Goal: Task Accomplishment & Management: Manage account settings

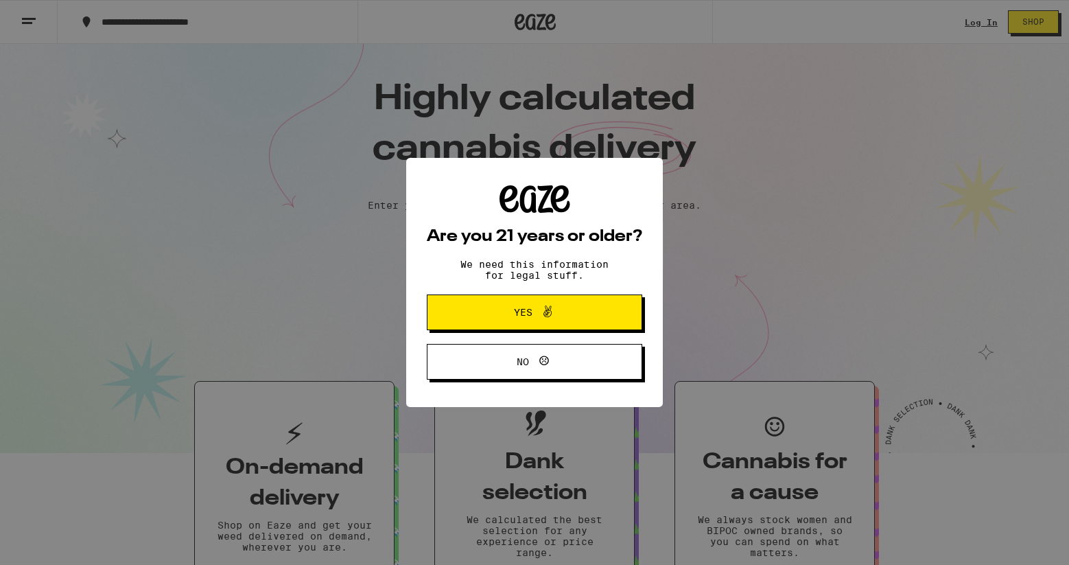
click at [580, 319] on span "Yes" at bounding box center [535, 312] width 104 height 18
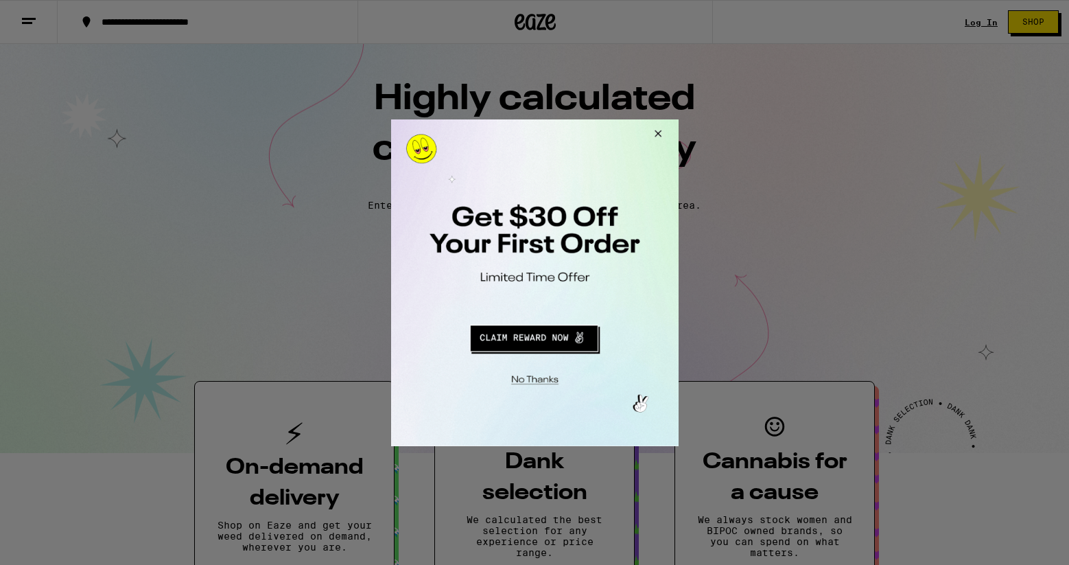
click at [547, 336] on button "Redirect to URL" at bounding box center [533, 335] width 239 height 33
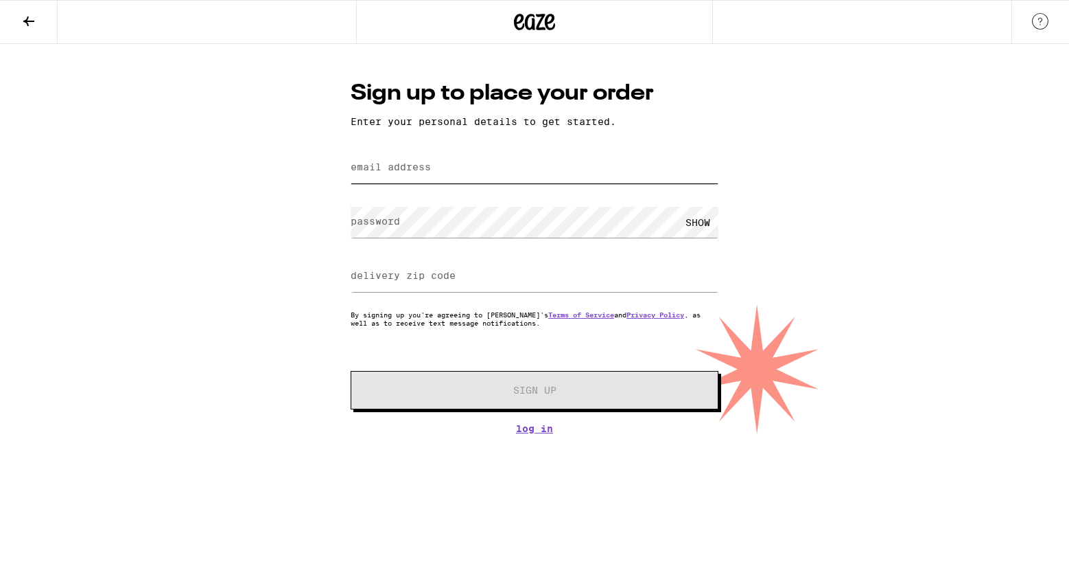
paste input "suzette@publicoccurrences.com"
type input "suzette@publicoccurrences.com"
click at [393, 220] on label "password" at bounding box center [375, 221] width 49 height 11
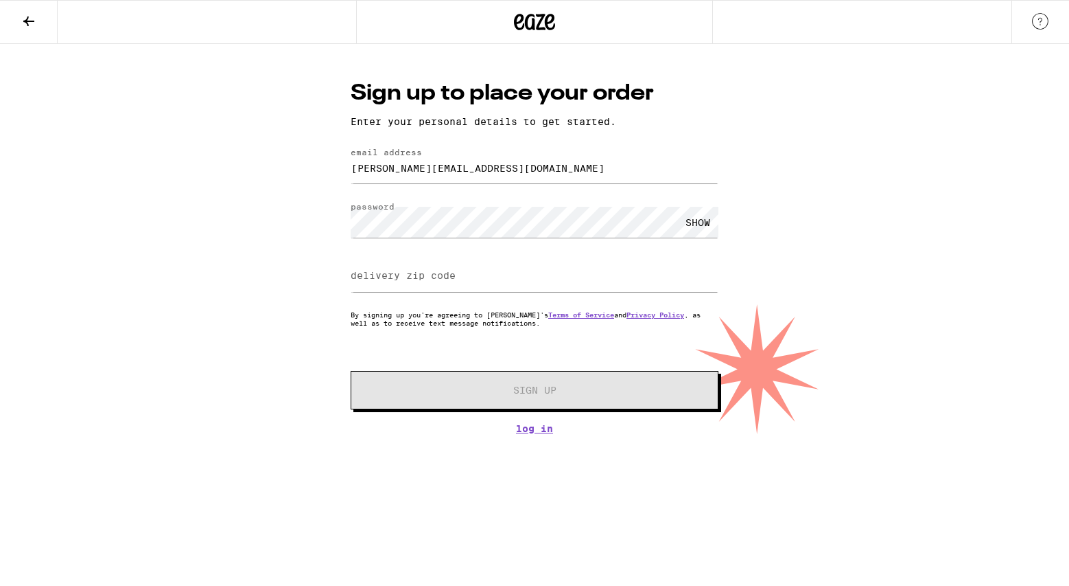
click at [405, 275] on label "delivery zip code" at bounding box center [403, 275] width 105 height 11
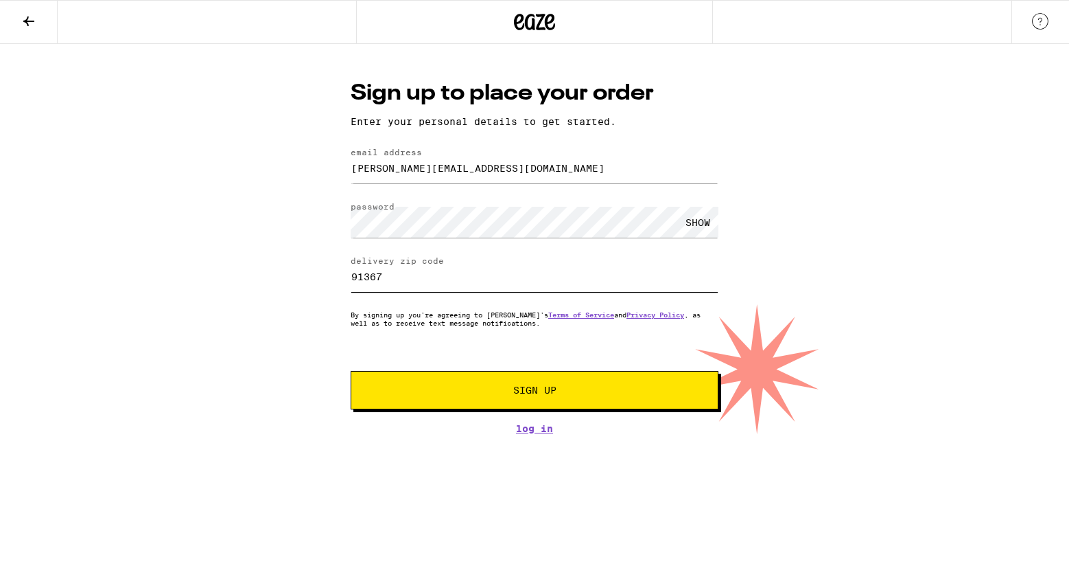
type input "91367"
click at [494, 393] on span "Sign Up" at bounding box center [534, 390] width 273 height 10
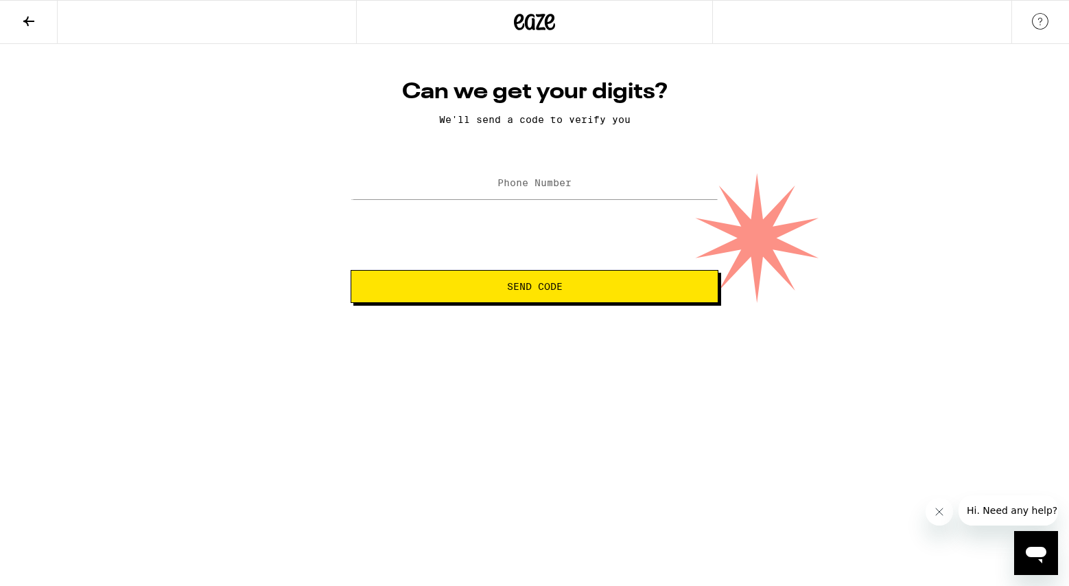
click at [571, 183] on label "Phone Number" at bounding box center [535, 182] width 74 height 11
type input "(323) 680-8563"
click at [565, 286] on span "Send Code" at bounding box center [534, 286] width 345 height 10
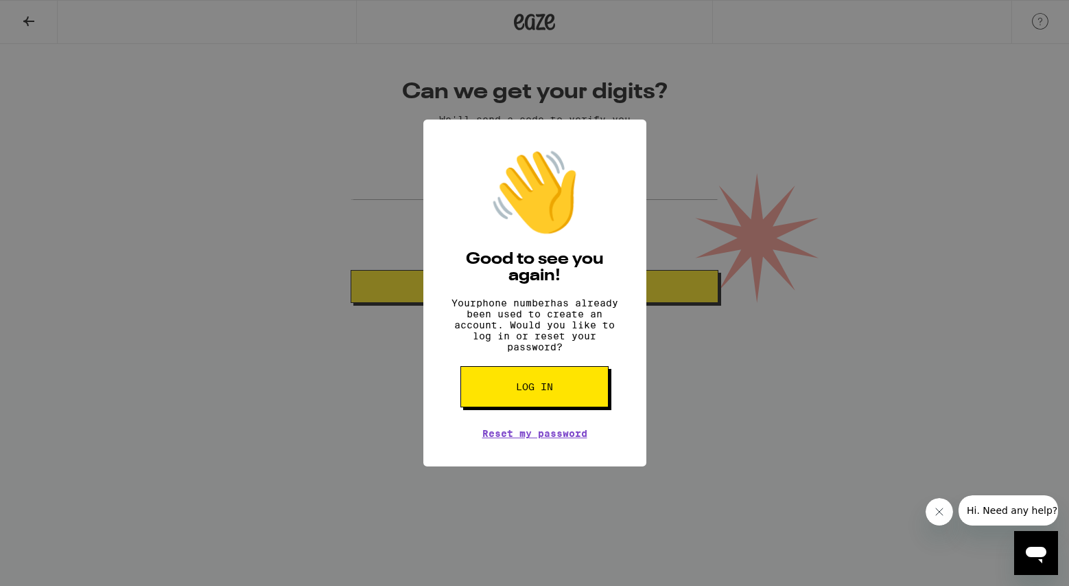
click at [584, 392] on button "Log in" at bounding box center [535, 386] width 148 height 41
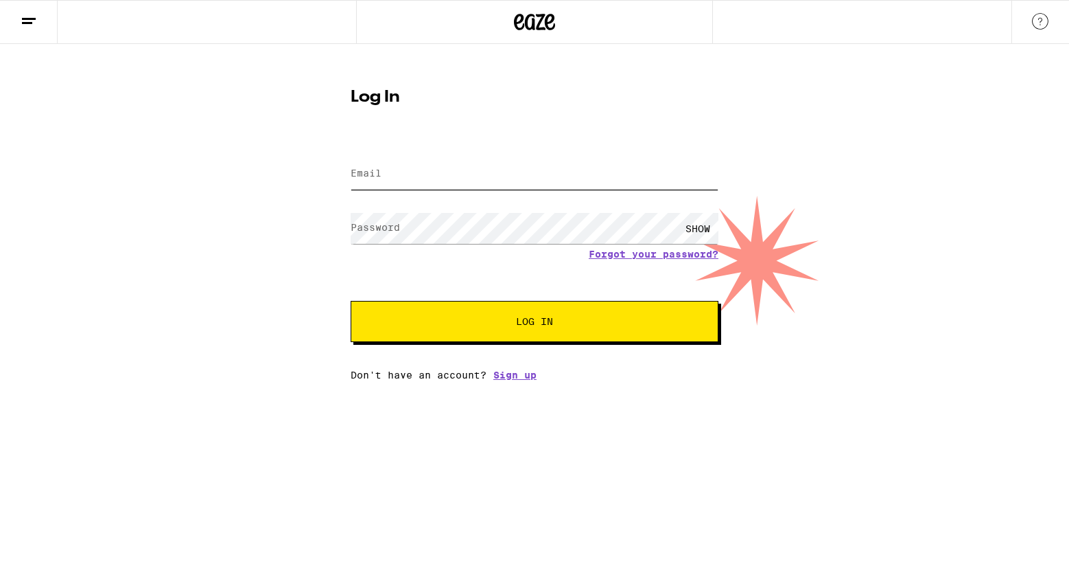
type input "suzette@publicoccurrences.com"
click at [535, 323] on button "Log In" at bounding box center [535, 321] width 368 height 41
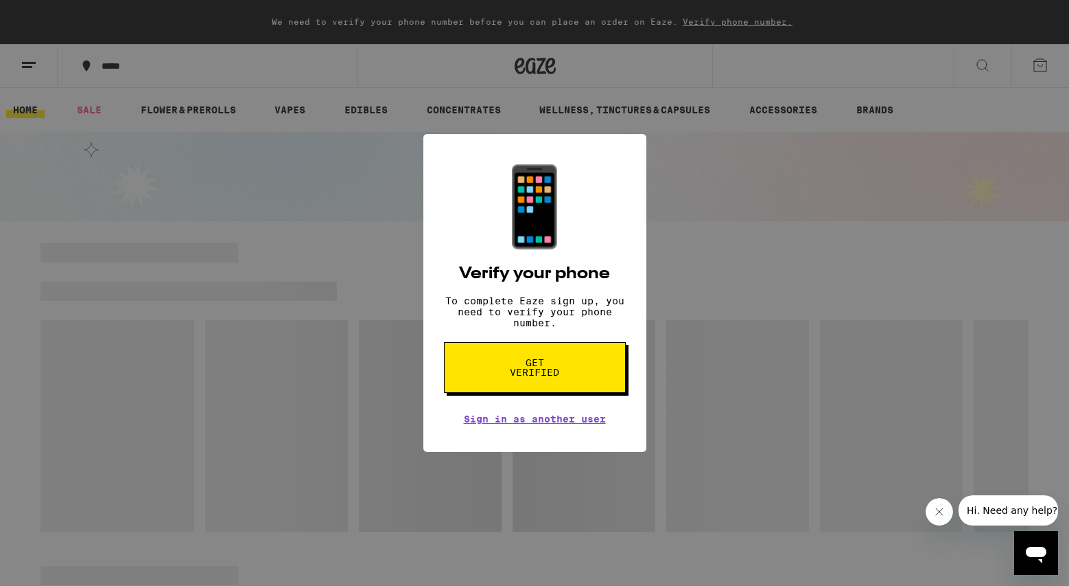
click at [560, 369] on span "Get verified" at bounding box center [535, 367] width 71 height 19
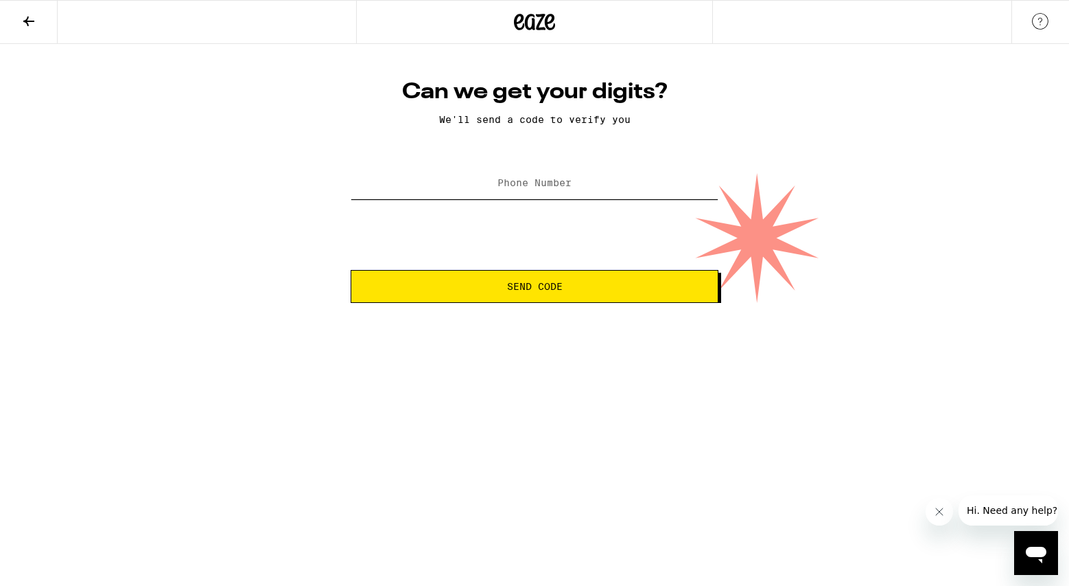
click at [605, 188] on input "Phone Number" at bounding box center [535, 183] width 368 height 31
type input "(323) 680-8563"
click at [591, 289] on span "Send Code" at bounding box center [534, 286] width 345 height 10
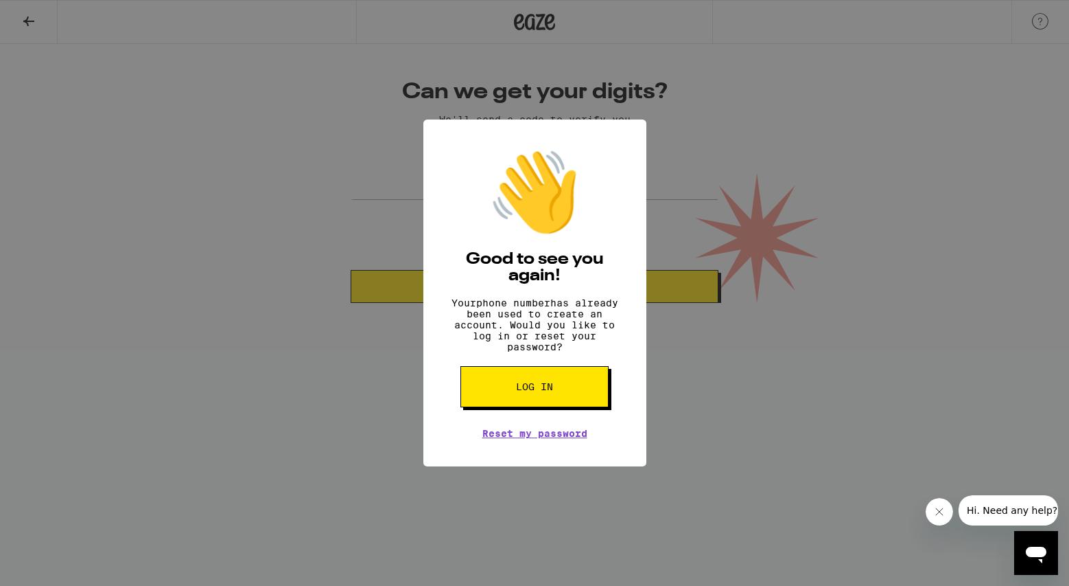
click at [540, 407] on button "Log in" at bounding box center [535, 386] width 148 height 41
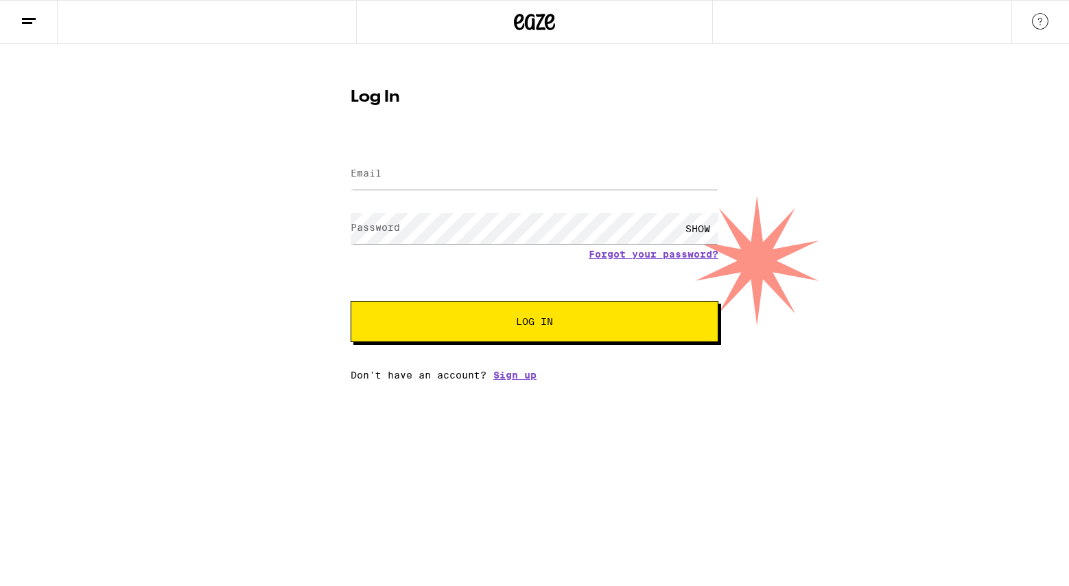
click at [248, 288] on div "Log In Email Email Password Password SHOW Forgot your password? Log In Don't ha…" at bounding box center [534, 212] width 1069 height 336
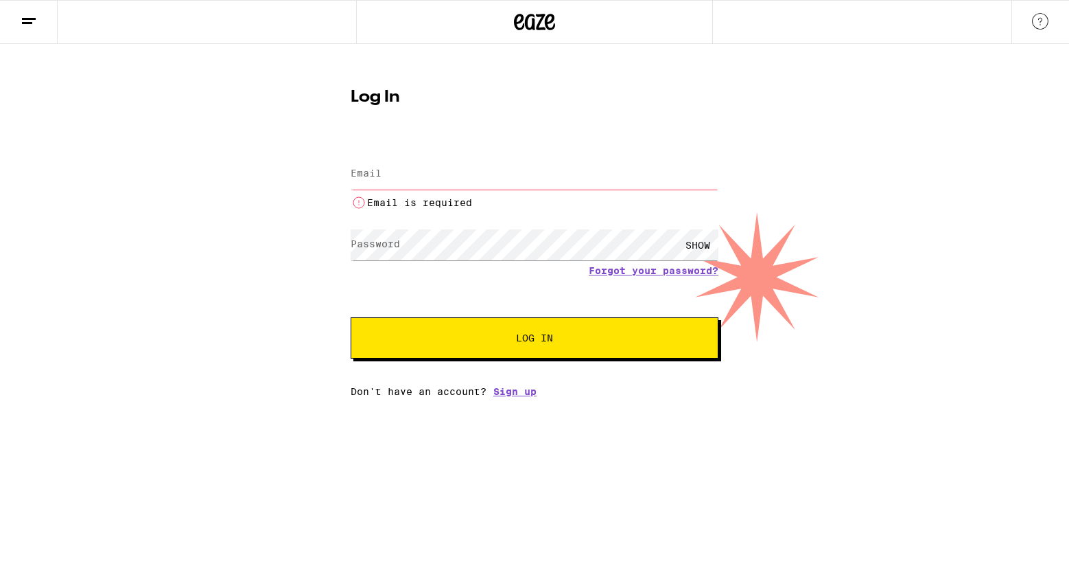
click at [419, 180] on input "Email" at bounding box center [535, 174] width 368 height 31
type input "suzette@publicoccurrences.com"
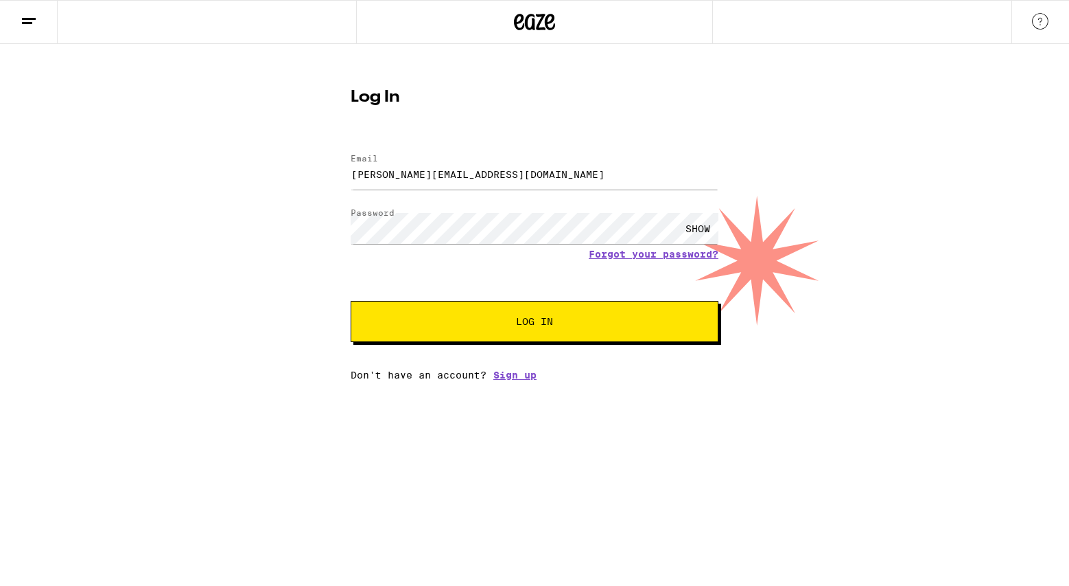
click at [575, 325] on span "Log In" at bounding box center [534, 321] width 257 height 10
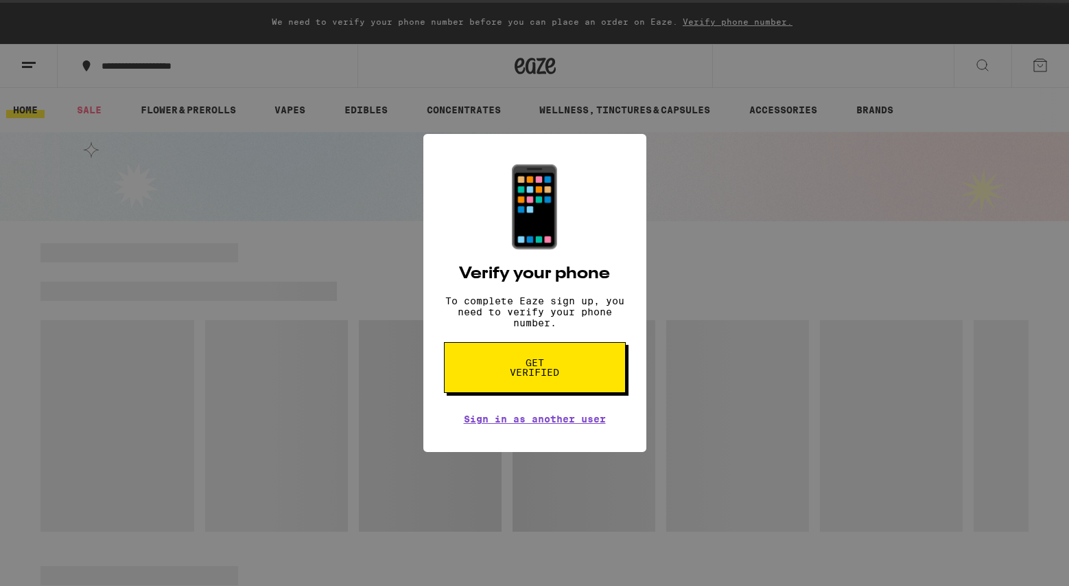
click at [679, 253] on div "📱 Verify your phone To complete Eaze sign up, you need to verify your phone num…" at bounding box center [534, 293] width 1069 height 586
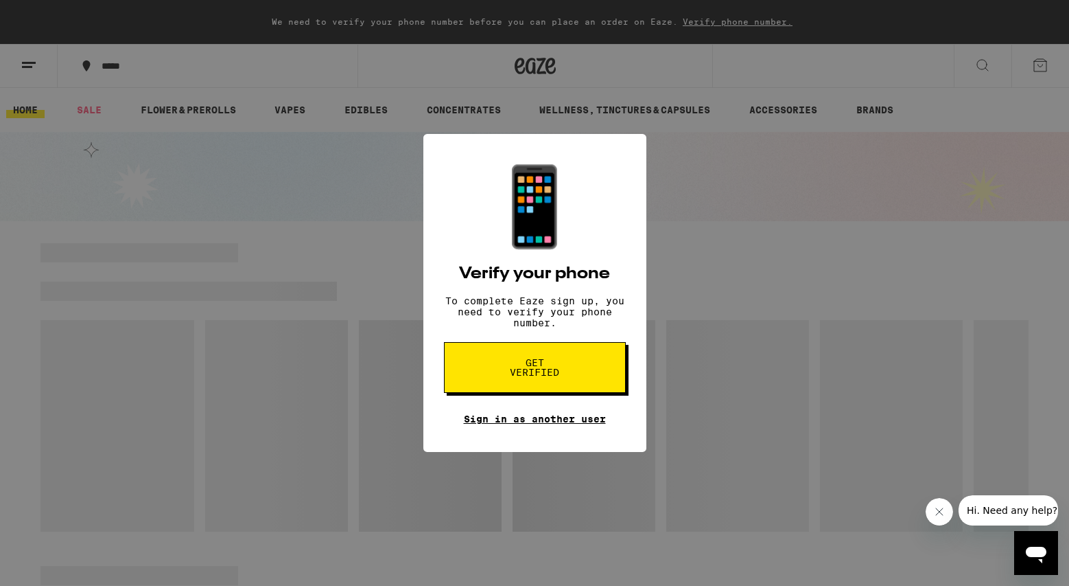
click at [534, 424] on link "Sign in as another user" at bounding box center [535, 418] width 142 height 11
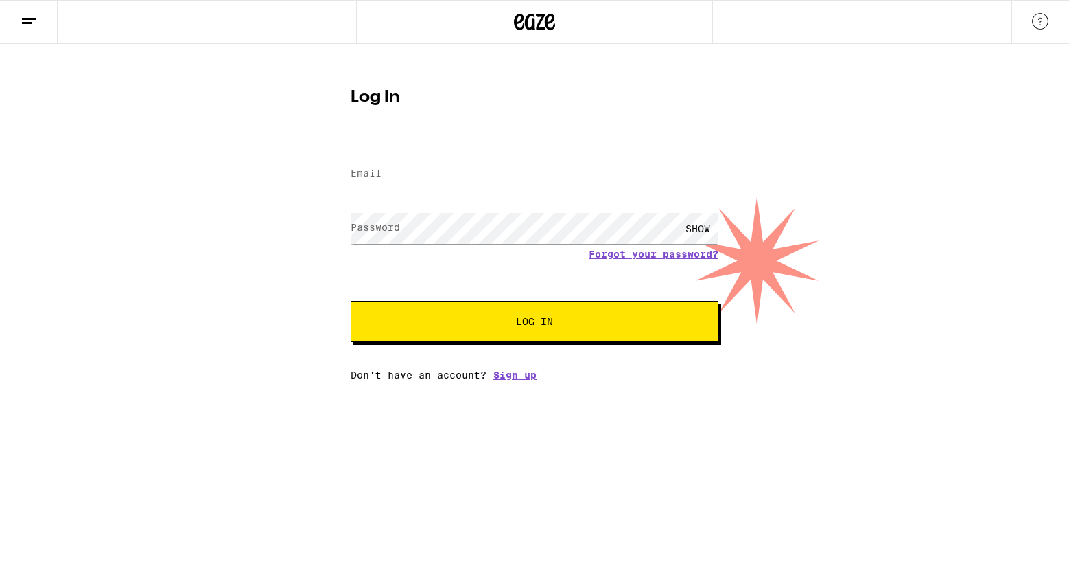
click at [690, 255] on form "Email Email Password Password SHOW Forgot your password? Log In" at bounding box center [535, 241] width 368 height 202
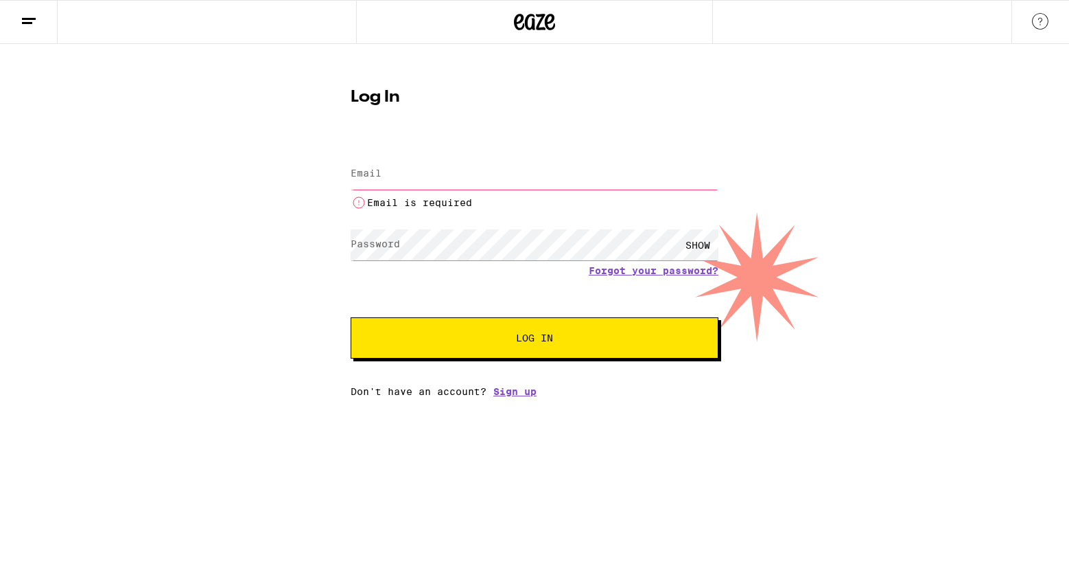
click at [663, 180] on input "Email" at bounding box center [535, 174] width 368 height 31
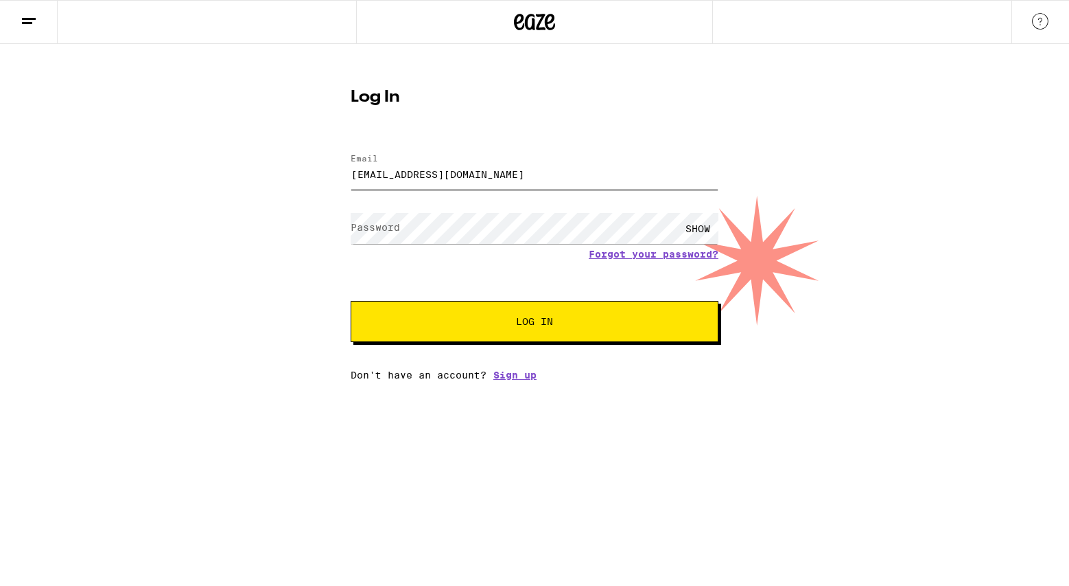
type input "suzettebabb@gmail.com"
click at [915, 252] on div "Log In Email Email suzettebabb@gmail.com Password Password SHOW Forgot your pas…" at bounding box center [534, 212] width 1069 height 336
click at [654, 254] on link "Forgot your password?" at bounding box center [654, 253] width 130 height 11
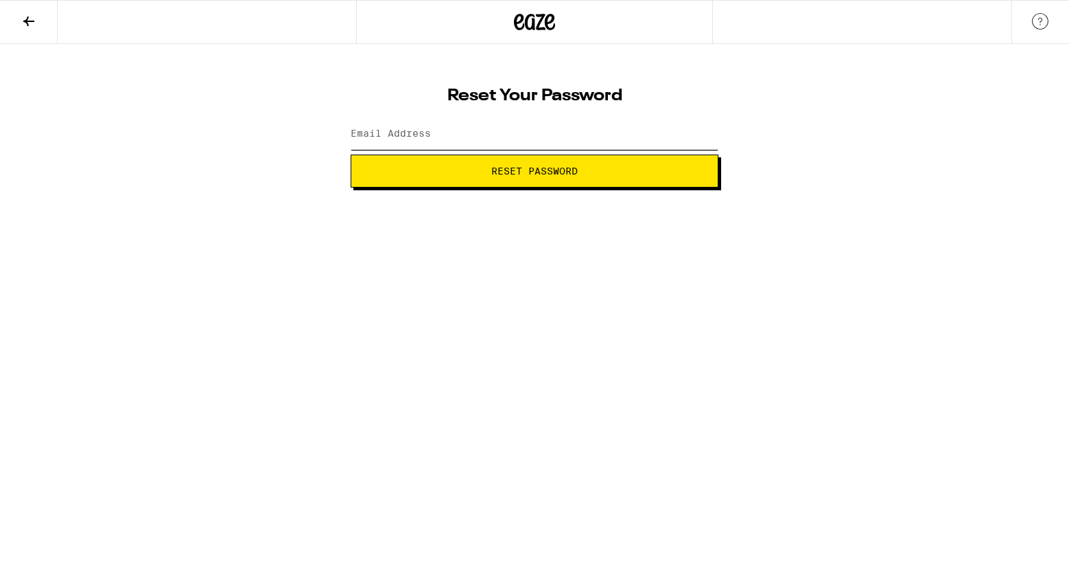
click at [538, 140] on input "Email Address" at bounding box center [535, 134] width 368 height 31
type input "suzettebabb@gmail.com"
click at [535, 171] on button "Reset Password" at bounding box center [535, 170] width 368 height 33
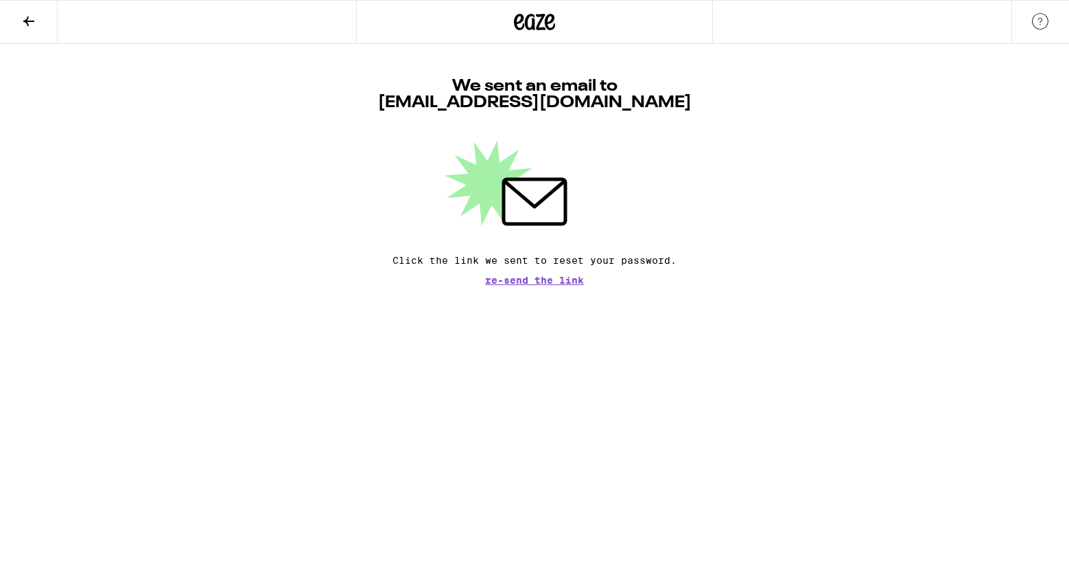
click at [540, 27] on icon at bounding box center [534, 22] width 41 height 25
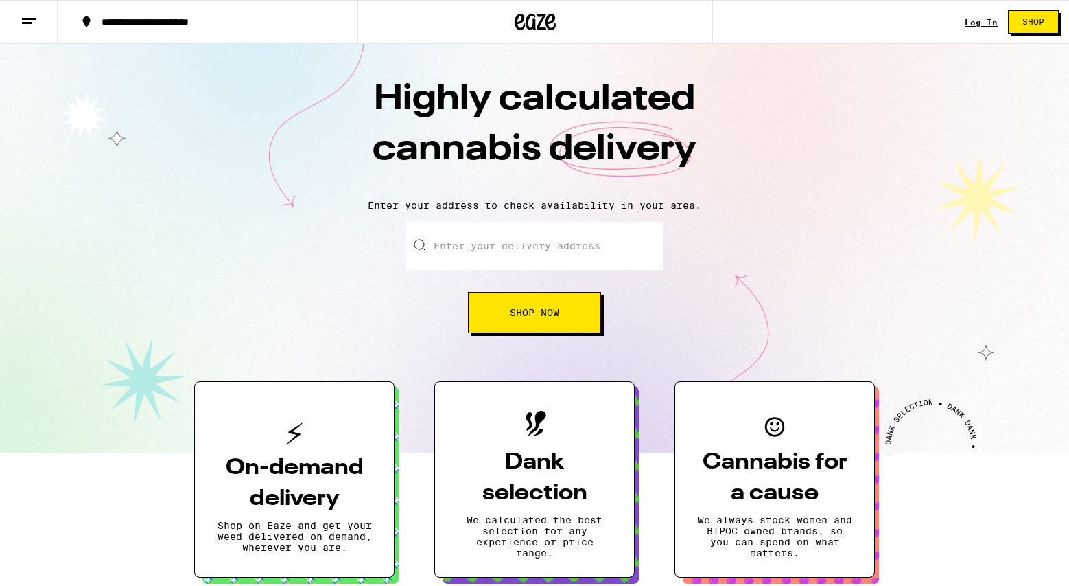
click at [985, 18] on link "Log In" at bounding box center [981, 22] width 33 height 9
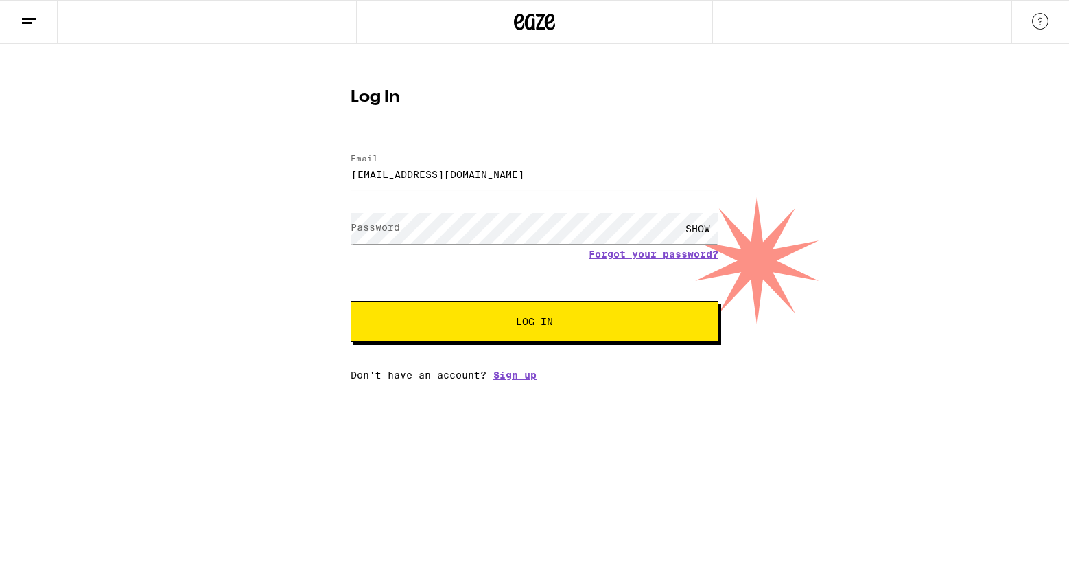
type input "suzettebabb@gmail.com"
click at [557, 318] on span "Log In" at bounding box center [534, 321] width 257 height 10
